Goal: Task Accomplishment & Management: Use online tool/utility

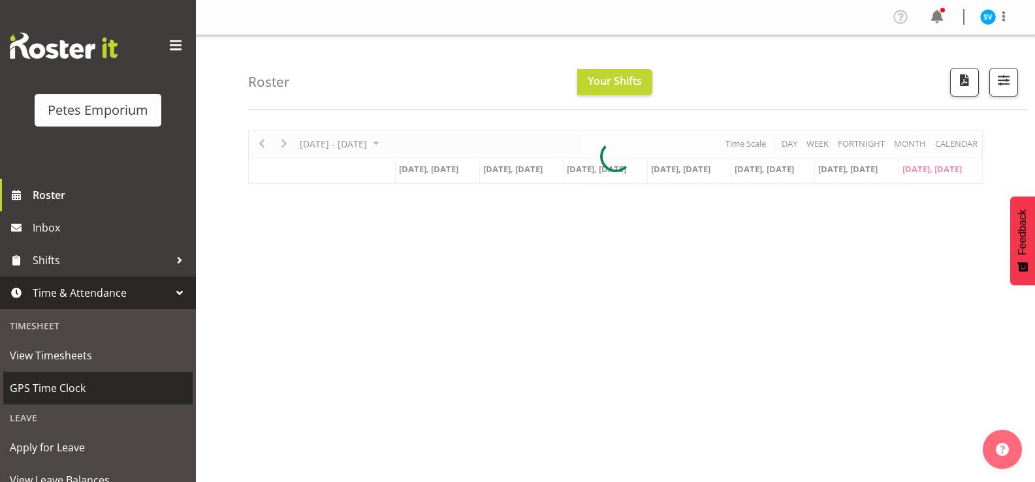
click at [110, 381] on span "GPS Time Clock" at bounding box center [98, 389] width 176 height 20
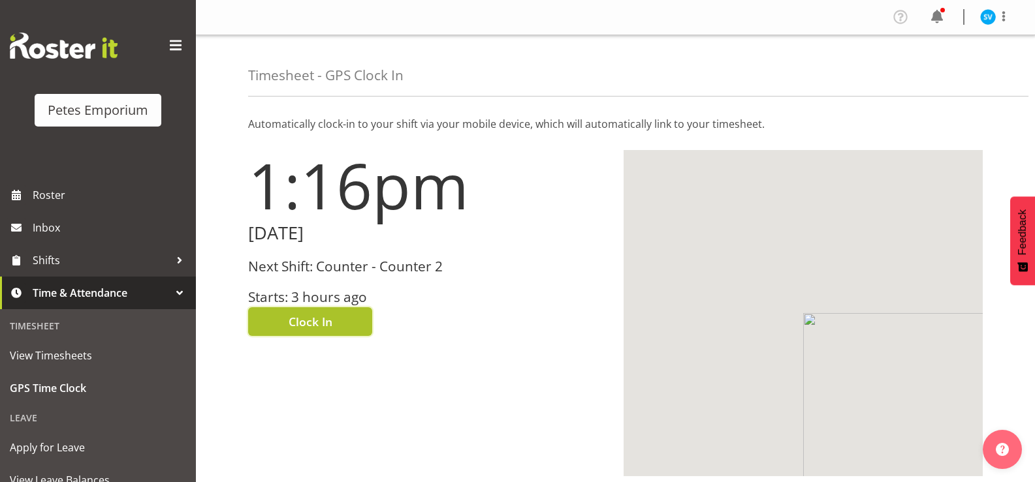
click at [313, 327] on span "Clock In" at bounding box center [311, 321] width 44 height 17
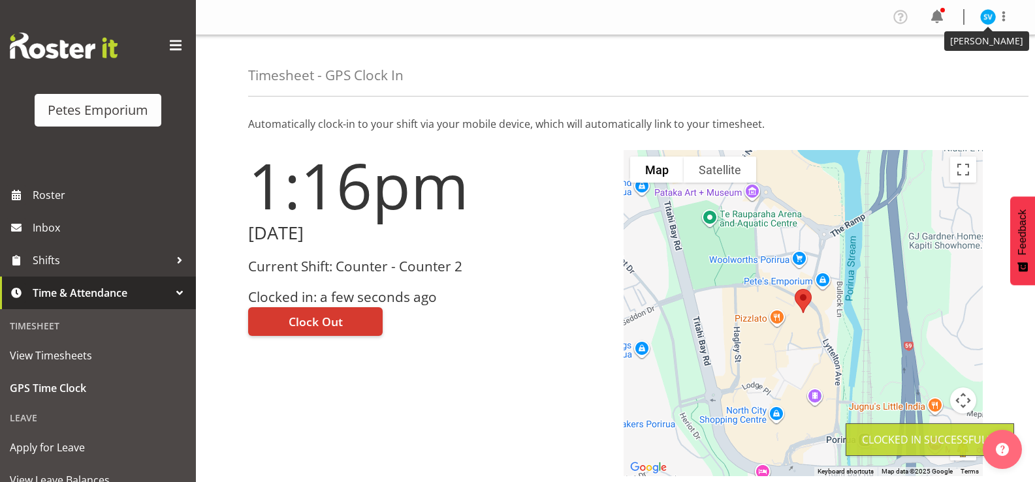
click at [995, 23] on figure at bounding box center [988, 17] width 16 height 16
click at [965, 66] on link "Log Out" at bounding box center [948, 68] width 125 height 23
